Goal: Task Accomplishment & Management: Use online tool/utility

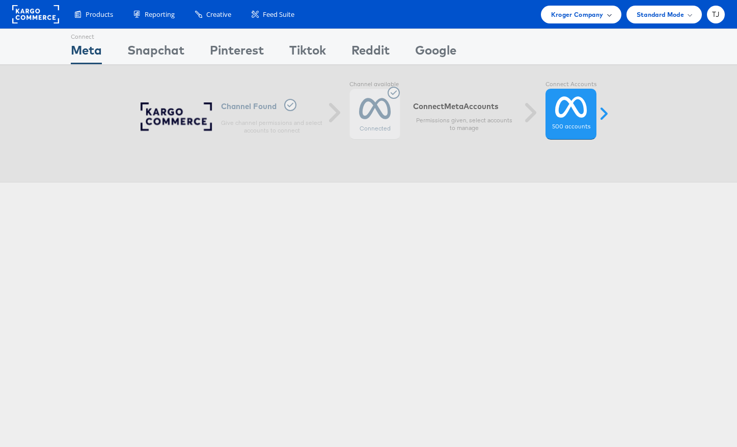
click at [603, 15] on div "Kroger Company" at bounding box center [581, 14] width 60 height 11
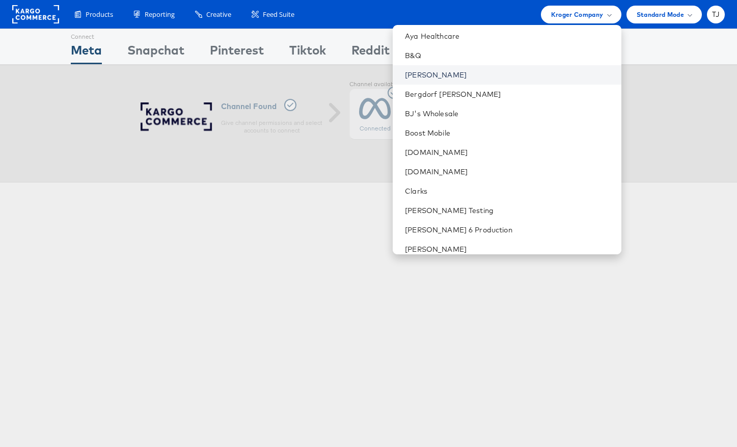
scroll to position [274, 0]
click at [494, 71] on link "Belk" at bounding box center [509, 74] width 208 height 10
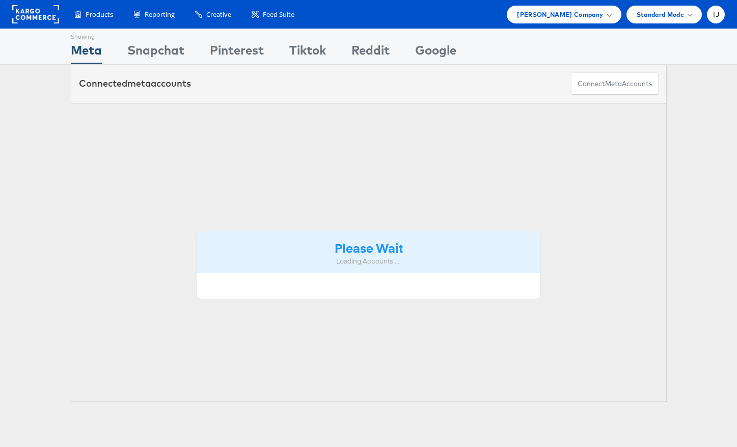
click at [494, 71] on html "Products Product Catalogs Enhance Your Product Catalog, Map Them to Publishers,…" at bounding box center [368, 223] width 737 height 447
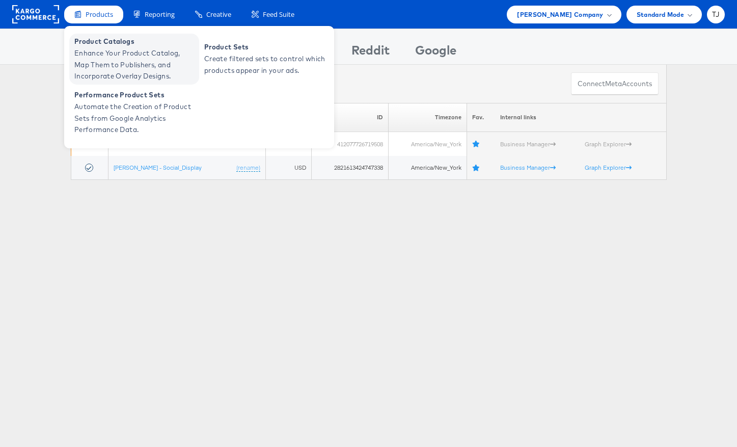
click at [103, 39] on span "Product Catalogs" at bounding box center [135, 42] width 122 height 12
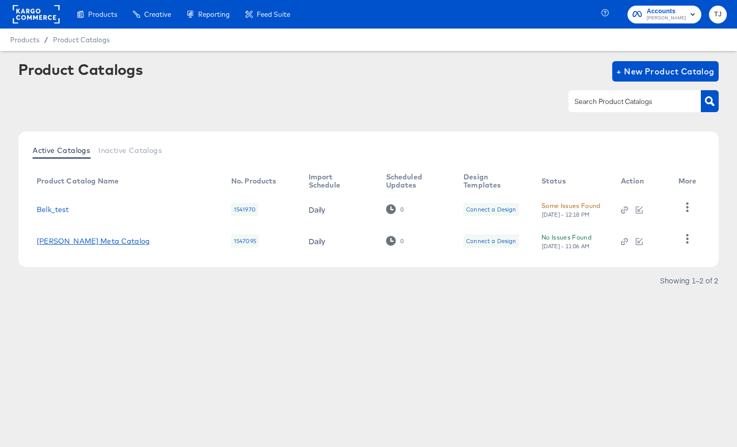
click at [67, 240] on link "Belk Meta Catalog" at bounding box center [93, 241] width 113 height 8
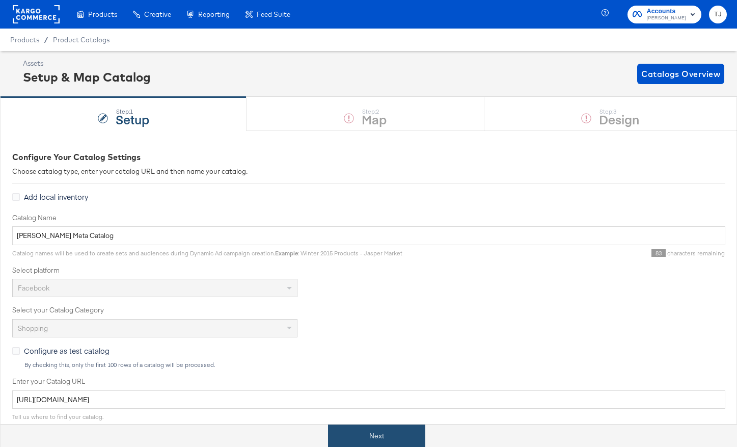
click at [364, 438] on button "Next" at bounding box center [376, 435] width 97 height 23
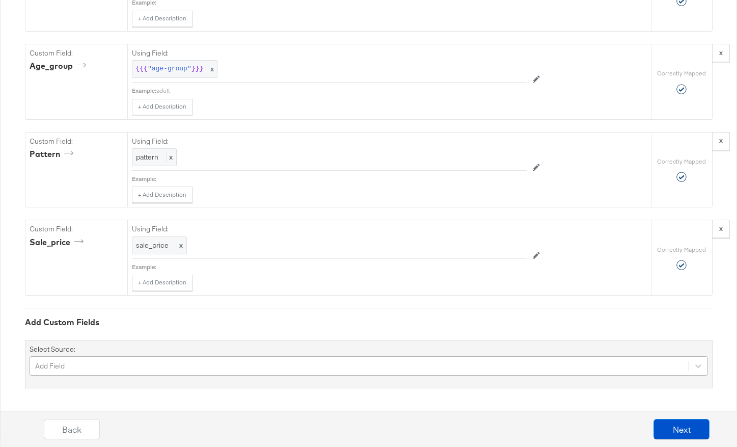
scroll to position [1247, 0]
click at [327, 367] on div "Add Field" at bounding box center [369, 365] width 679 height 19
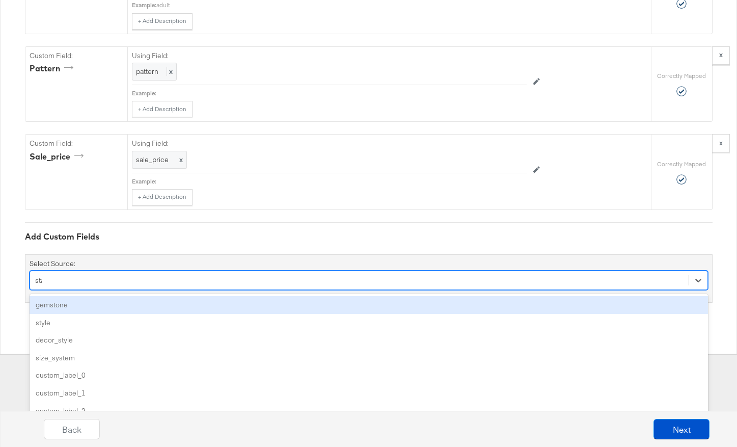
scroll to position [1161, 0]
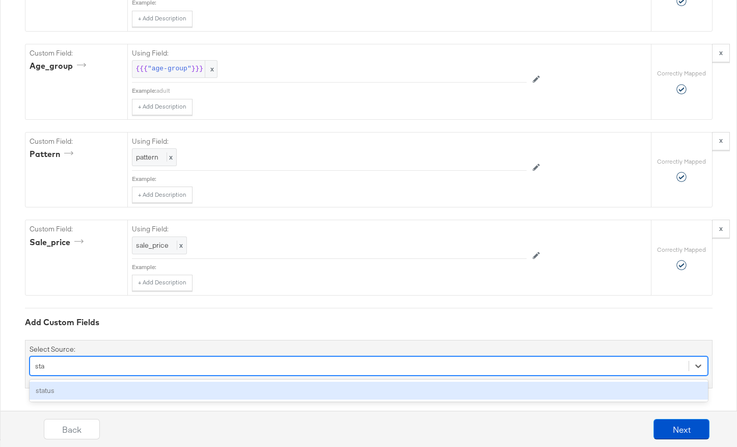
type input "stat"
click at [327, 390] on div "status" at bounding box center [369, 391] width 679 height 18
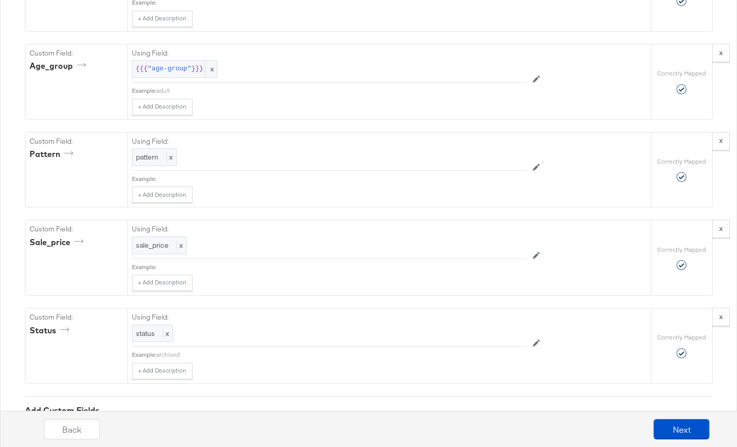
scroll to position [1247, 0]
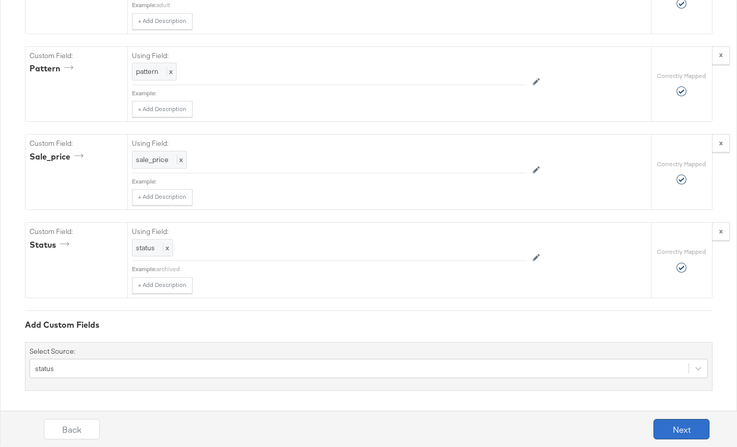
click at [669, 427] on button "Next" at bounding box center [682, 429] width 56 height 20
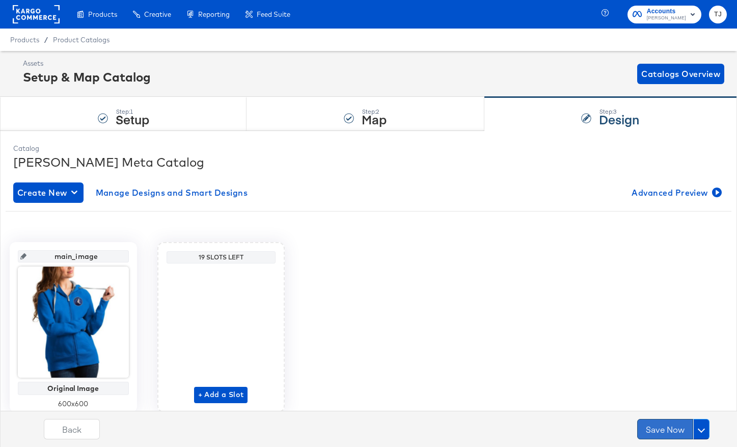
click at [668, 427] on button "Save Now" at bounding box center [665, 429] width 56 height 20
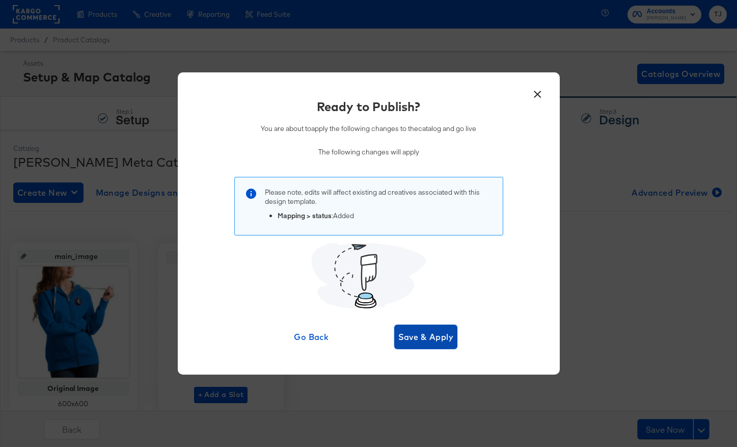
click at [426, 330] on span "Save & Apply" at bounding box center [426, 337] width 56 height 14
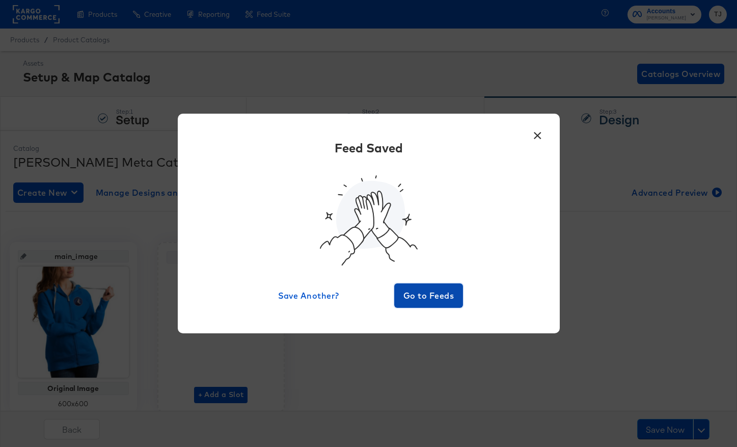
click at [411, 296] on span "Go to Feeds" at bounding box center [428, 295] width 61 height 14
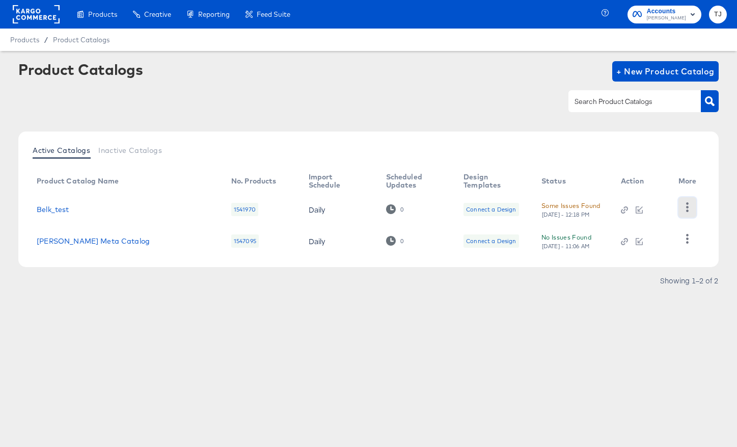
click at [682, 213] on button "button" at bounding box center [688, 207] width 18 height 20
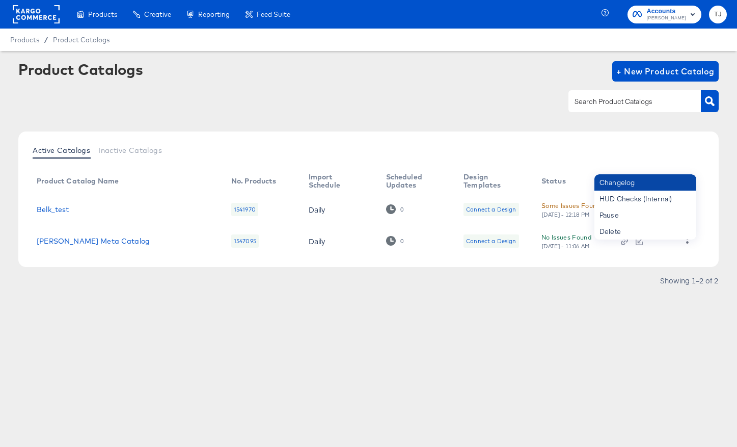
click at [666, 186] on div "Changelog" at bounding box center [646, 182] width 102 height 16
click at [664, 180] on div "Changelog" at bounding box center [646, 182] width 102 height 16
drag, startPoint x: 19, startPoint y: 14, endPoint x: 38, endPoint y: 15, distance: 19.4
click at [19, 14] on rect at bounding box center [36, 14] width 47 height 18
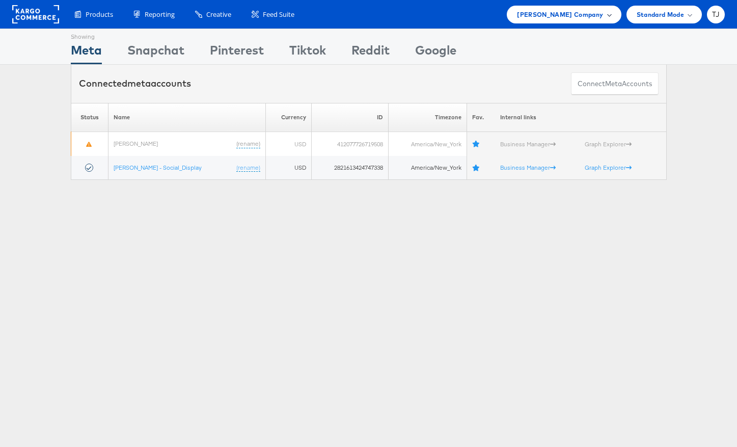
click at [599, 15] on span "[PERSON_NAME] Company" at bounding box center [560, 14] width 86 height 11
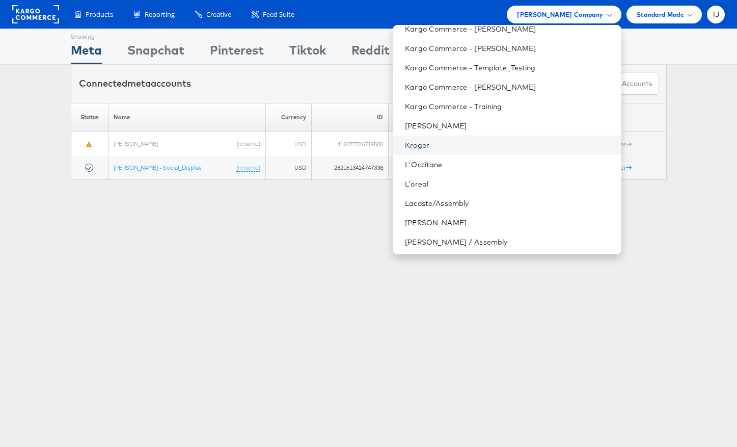
scroll to position [877, 0]
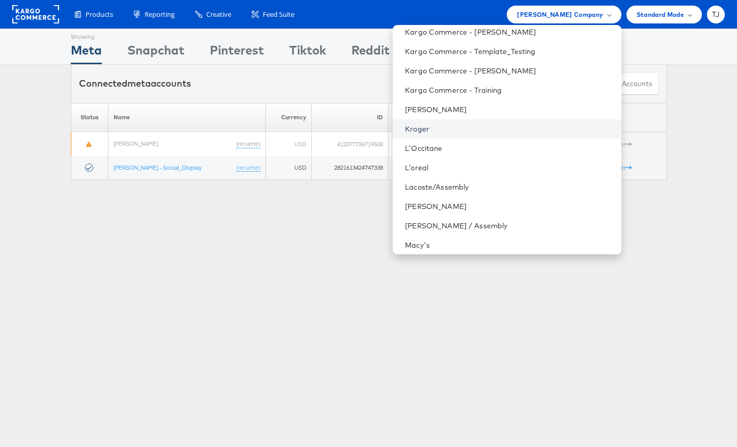
click at [488, 128] on link "Kroger" at bounding box center [509, 129] width 208 height 10
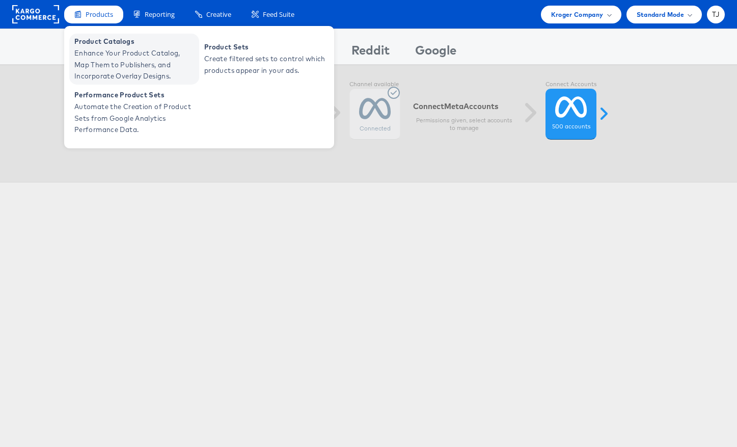
click at [100, 58] on span "Enhance Your Product Catalog, Map Them to Publishers, and Incorporate Overlay D…" at bounding box center [135, 64] width 122 height 35
